Goal: Go to known website: Go to known website

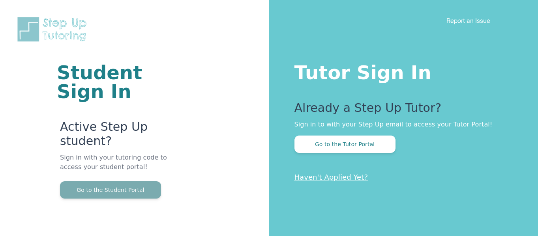
click at [146, 192] on button "Go to the Student Portal" at bounding box center [110, 190] width 101 height 17
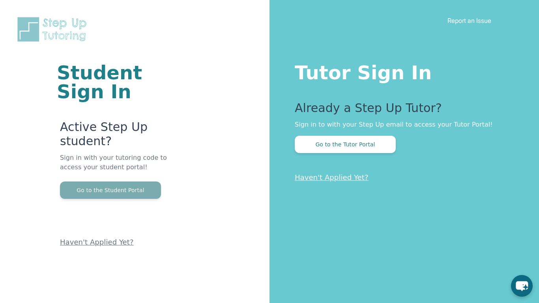
click at [132, 197] on button "Go to the Student Portal" at bounding box center [110, 190] width 101 height 17
click at [72, 184] on button "Go to the Student Portal" at bounding box center [110, 190] width 101 height 17
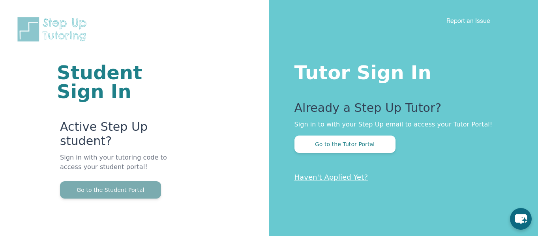
click at [104, 195] on button "Go to the Student Portal" at bounding box center [110, 190] width 101 height 17
